Goal: Task Accomplishment & Management: Manage account settings

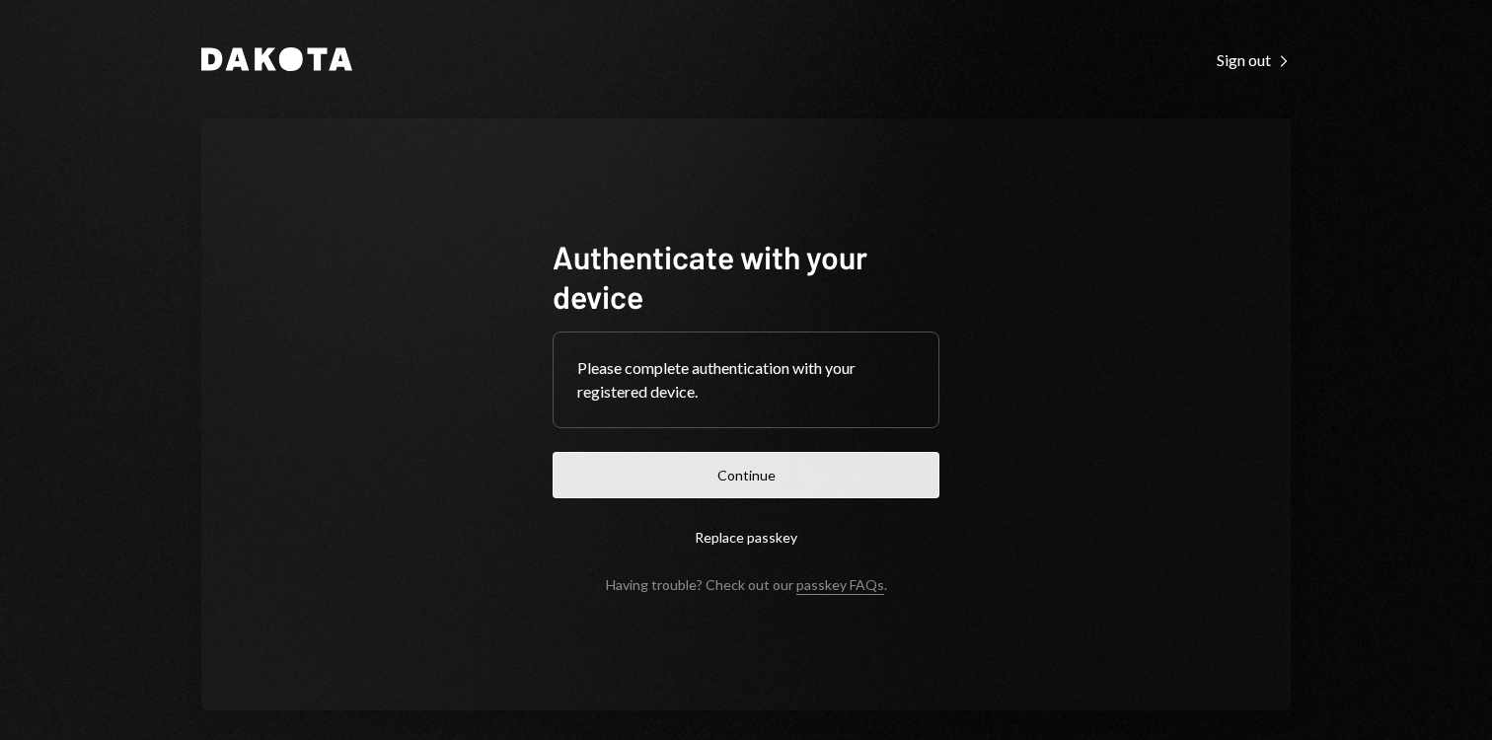
click at [777, 483] on button "Continue" at bounding box center [746, 475] width 387 height 46
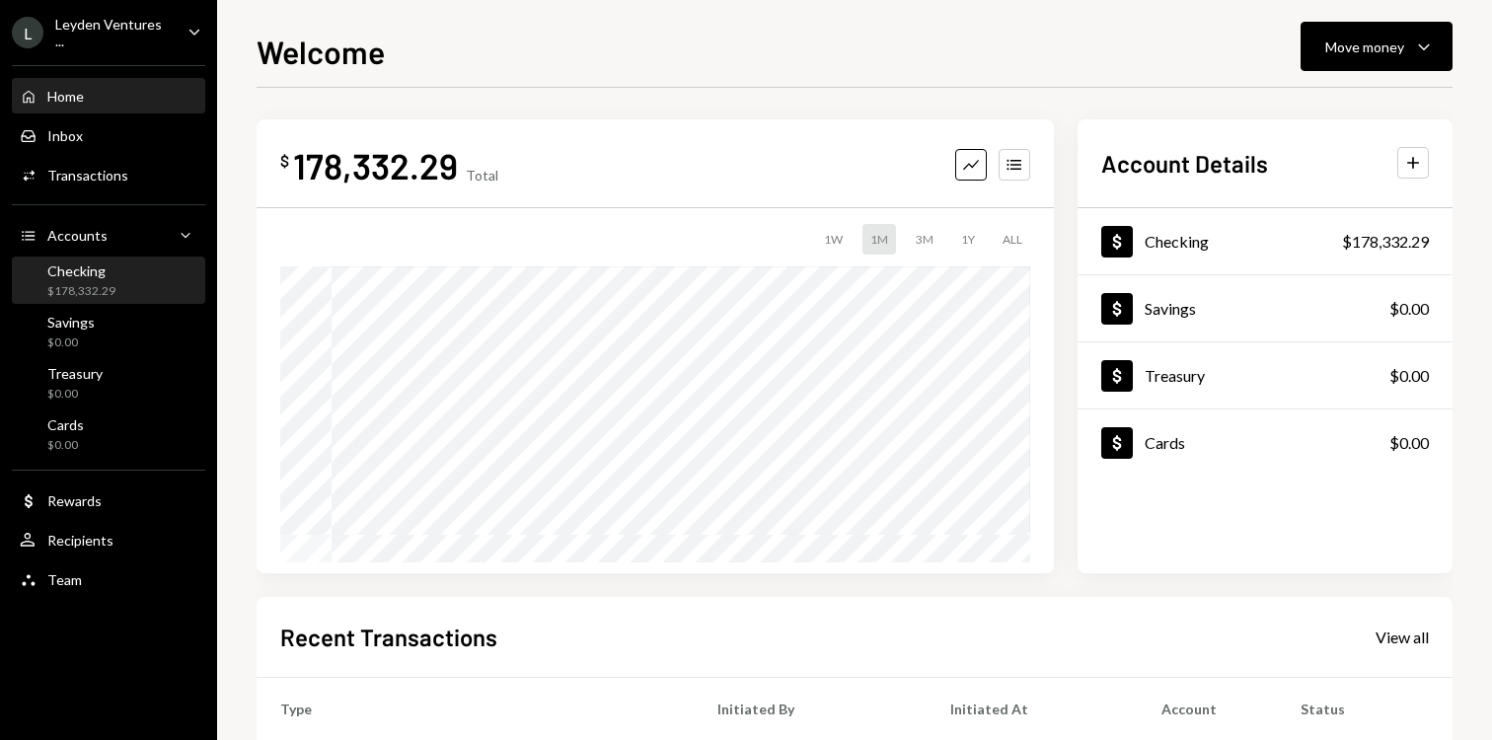
click at [104, 275] on div "Checking" at bounding box center [81, 271] width 68 height 17
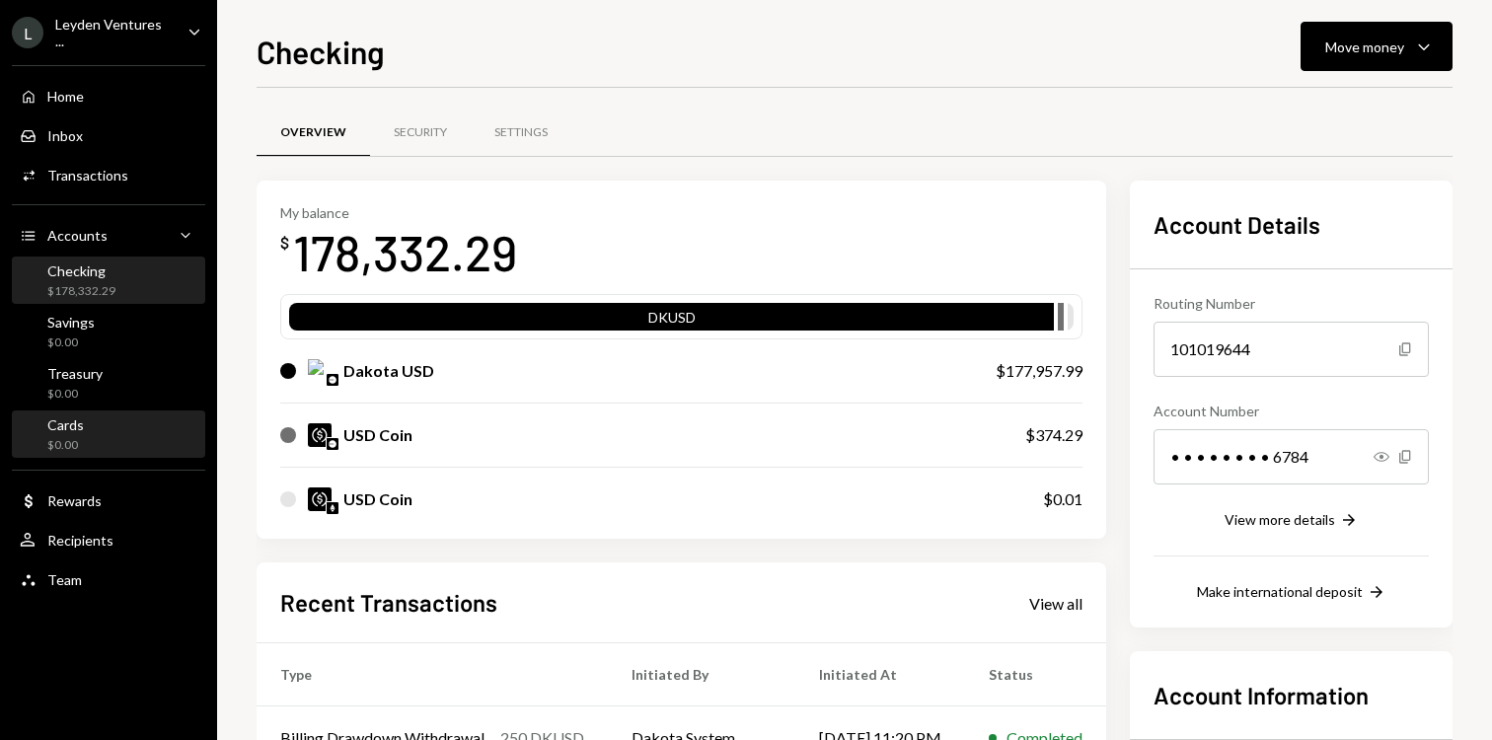
click at [105, 443] on div "Cards $0.00" at bounding box center [109, 435] width 178 height 38
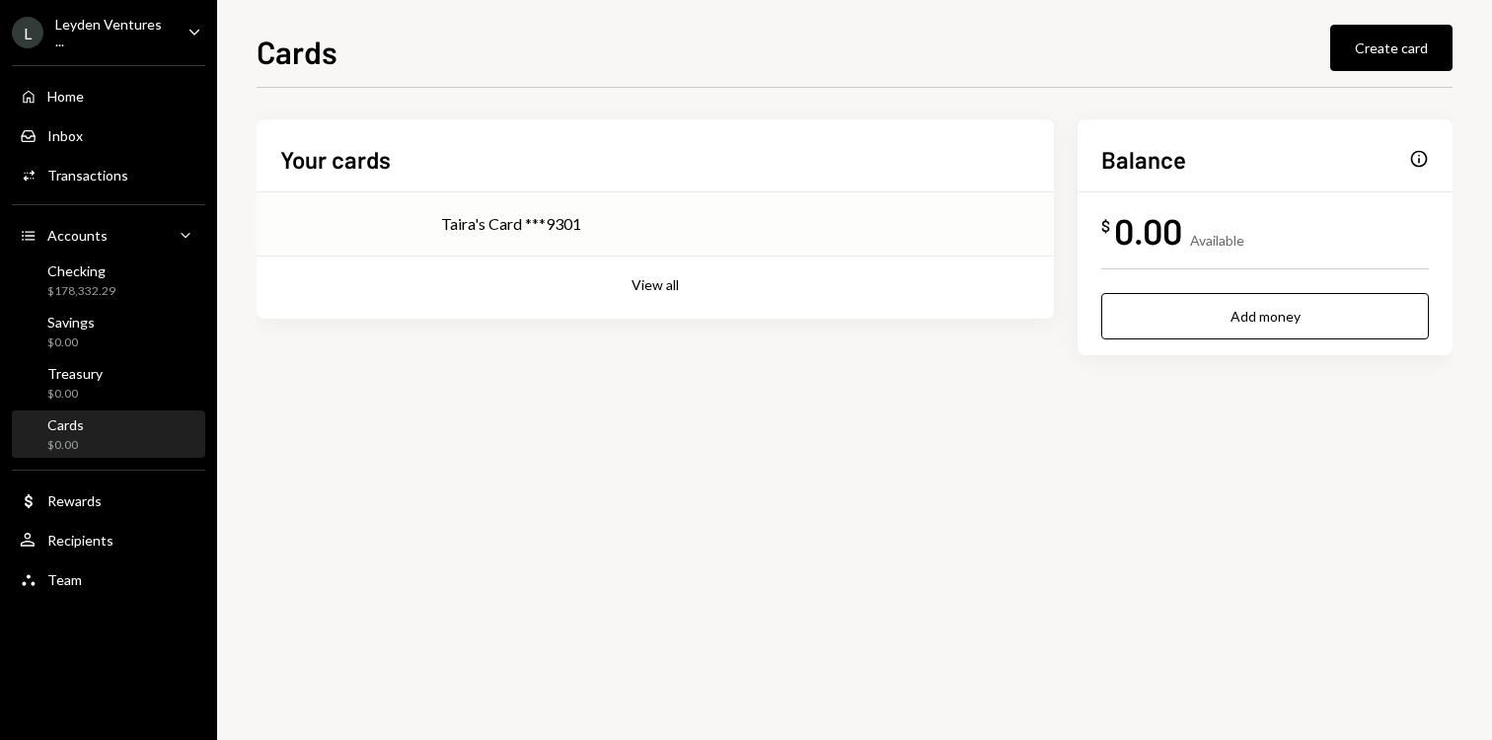
click at [685, 221] on div "Taira's Card ***9301" at bounding box center [735, 224] width 589 height 24
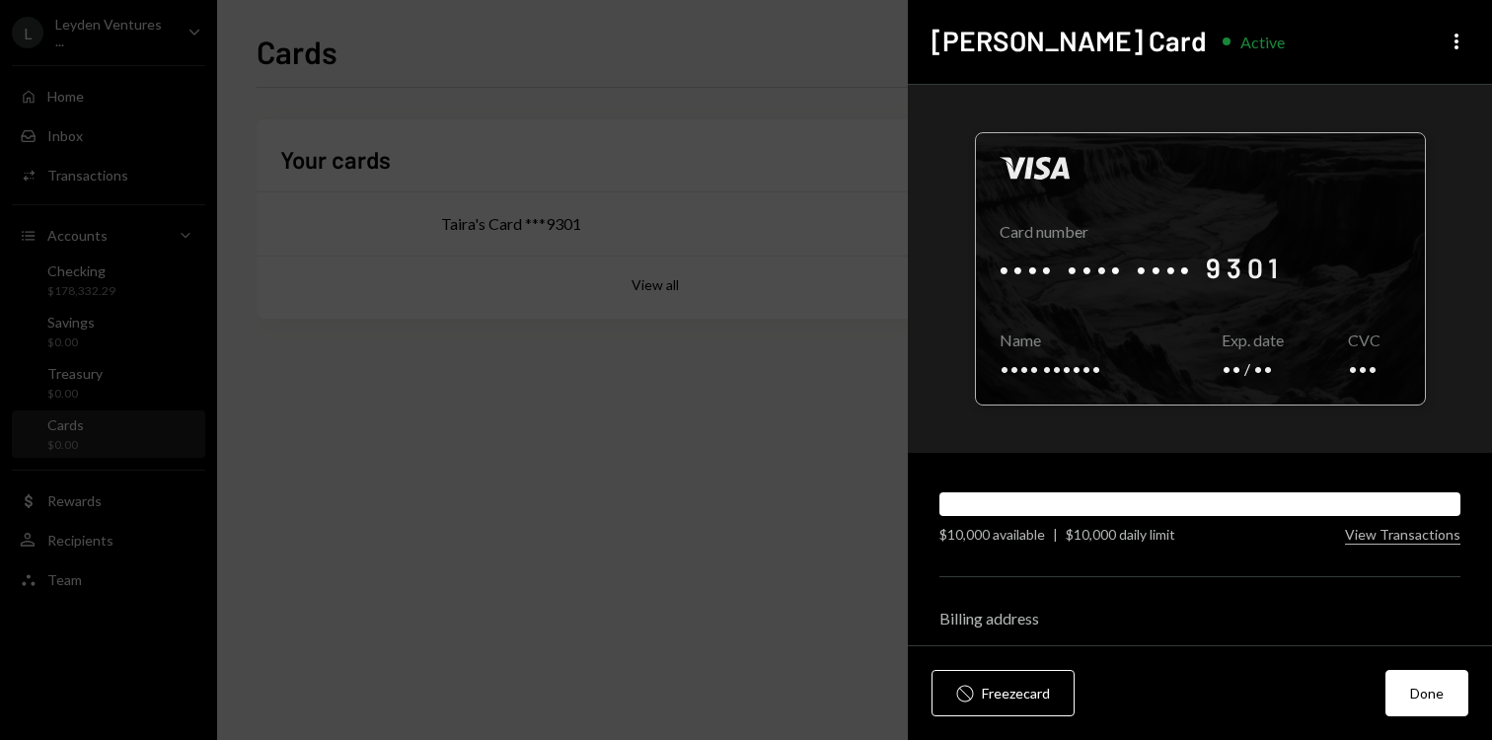
click at [1123, 333] on div at bounding box center [1200, 268] width 449 height 271
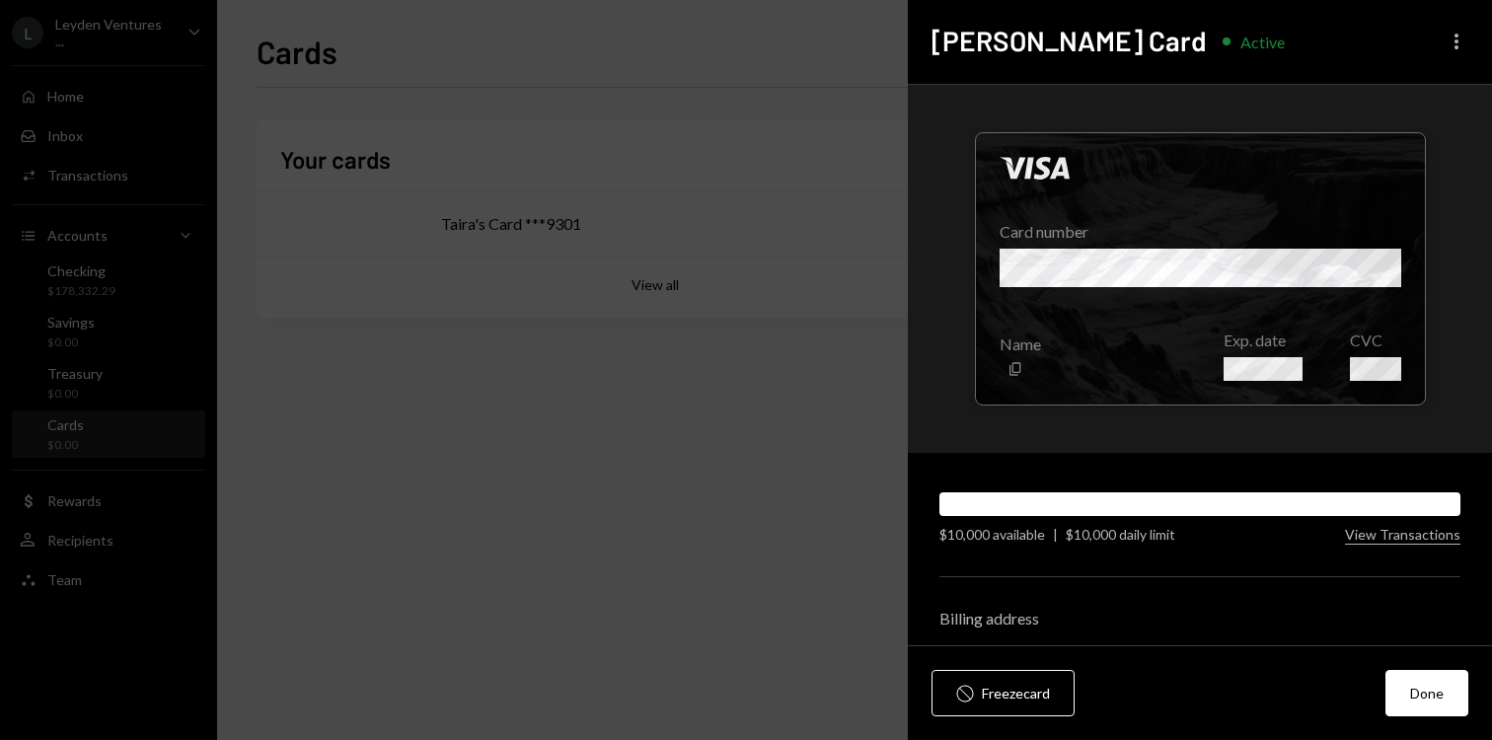
click at [1450, 48] on icon "More" at bounding box center [1457, 42] width 24 height 24
click at [1418, 160] on div "Cancel card" at bounding box center [1397, 154] width 119 height 35
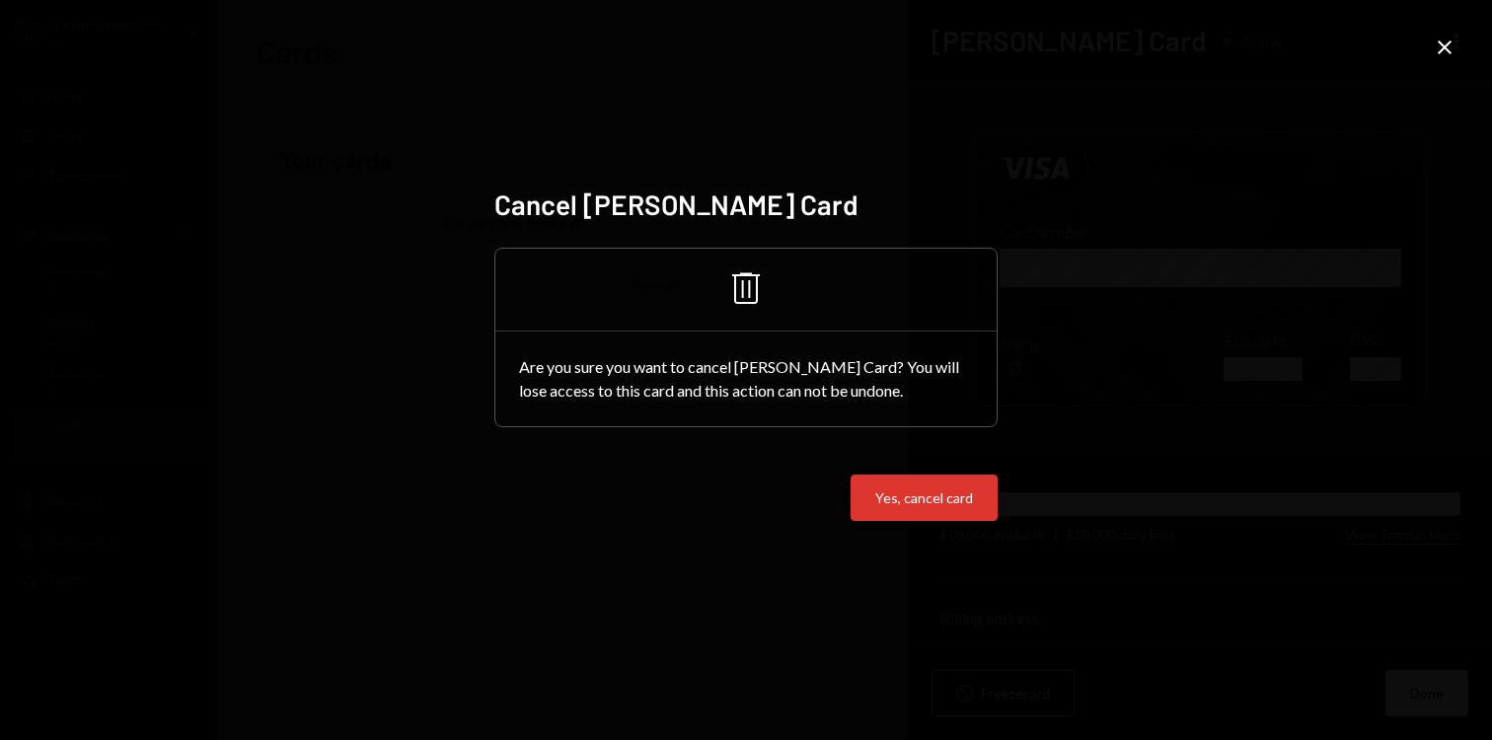
click at [951, 494] on button "Yes, cancel card" at bounding box center [924, 498] width 147 height 46
